Goal: Register for event/course

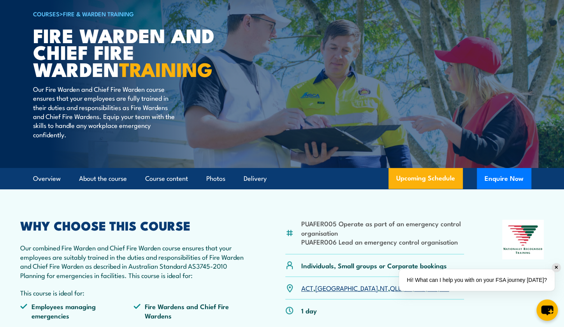
scroll to position [156, 0]
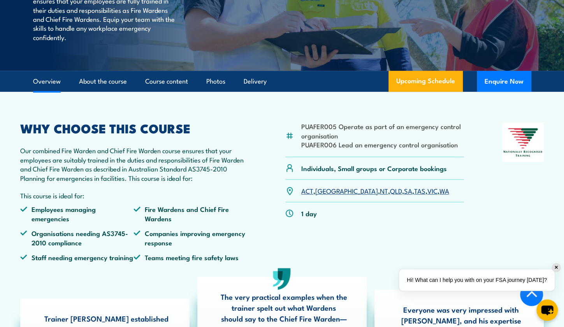
click at [556, 269] on div "✕" at bounding box center [556, 267] width 9 height 9
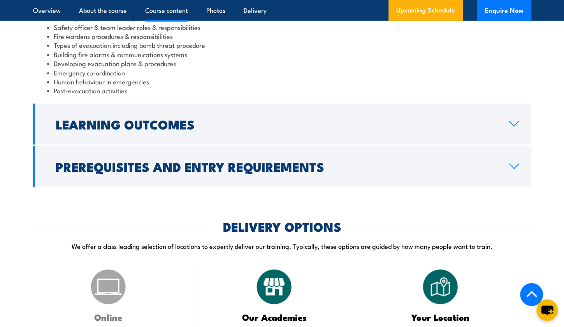
scroll to position [856, 0]
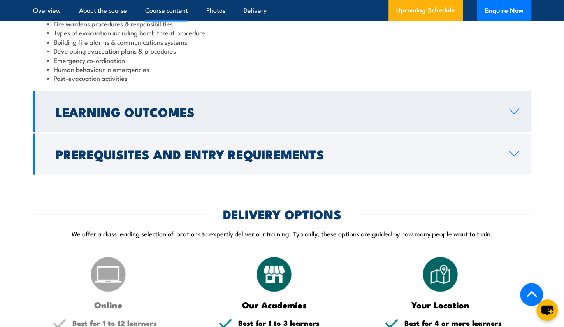
click at [275, 114] on link "Learning Outcomes" at bounding box center [282, 111] width 498 height 41
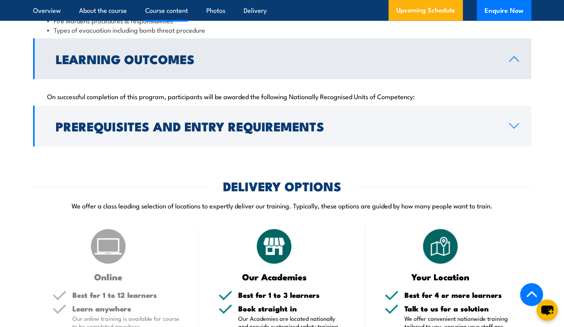
scroll to position [826, 0]
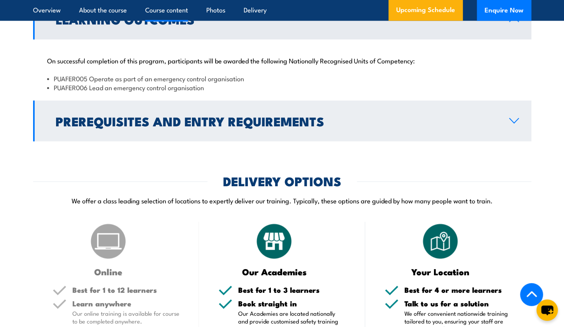
click at [287, 117] on h2 "Prerequisites and Entry Requirements" at bounding box center [276, 120] width 441 height 11
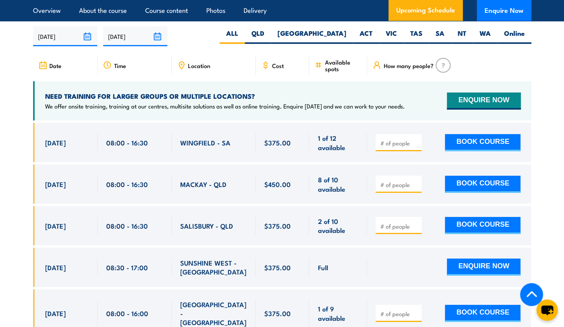
scroll to position [1292, 0]
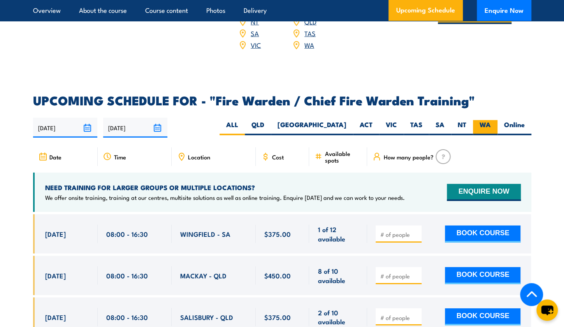
click at [491, 120] on label "WA" at bounding box center [485, 127] width 25 height 15
click at [491, 120] on input "WA" at bounding box center [493, 122] width 5 height 5
radio input "true"
click at [515, 120] on label "Online" at bounding box center [514, 127] width 34 height 15
click at [524, 120] on input "Online" at bounding box center [526, 122] width 5 height 5
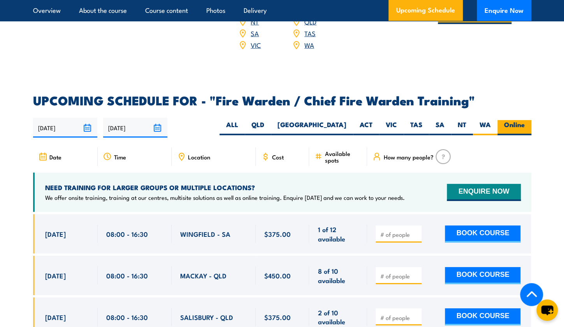
radio input "true"
click at [518, 120] on label "Online" at bounding box center [514, 127] width 34 height 15
click at [524, 120] on input "Online" at bounding box center [526, 122] width 5 height 5
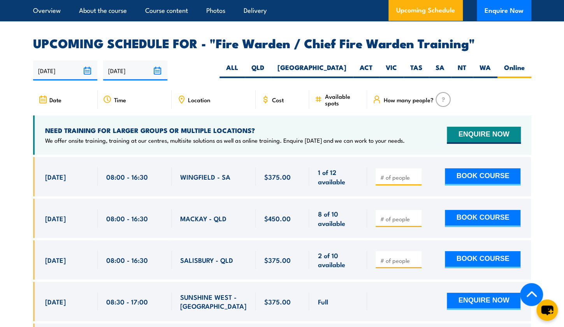
scroll to position [1253, 0]
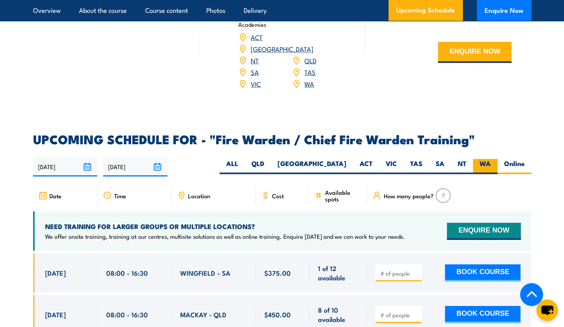
click at [479, 159] on label "WA" at bounding box center [485, 166] width 25 height 15
click at [491, 159] on input "WA" at bounding box center [493, 161] width 5 height 5
radio input "true"
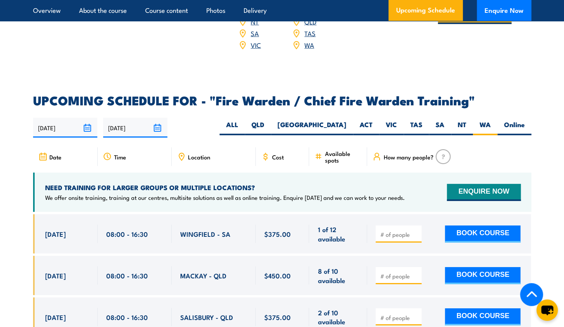
scroll to position [1292, 0]
